Goal: Register for event/course

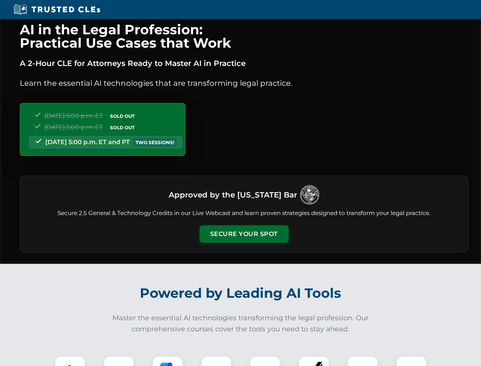
click at [244, 234] on button "Secure Your Spot" at bounding box center [244, 234] width 89 height 18
click at [70, 361] on img at bounding box center [70, 371] width 22 height 22
click at [119, 361] on div at bounding box center [119, 371] width 30 height 30
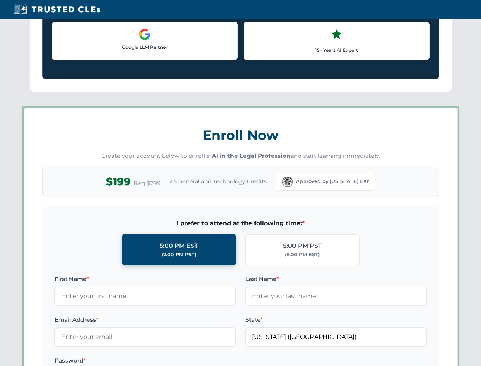
click at [216, 361] on label "Password *" at bounding box center [145, 360] width 182 height 9
